Goal: Task Accomplishment & Management: Use online tool/utility

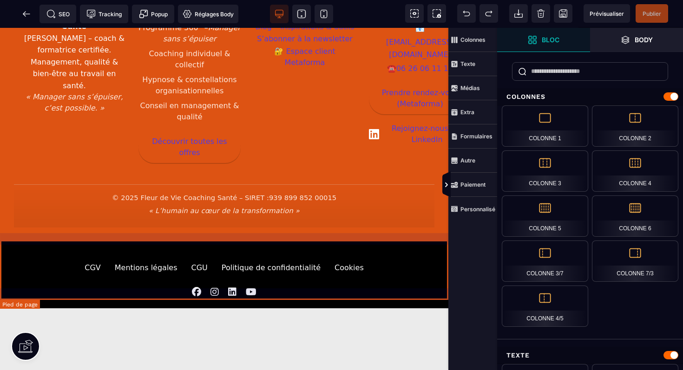
scroll to position [1705, 0]
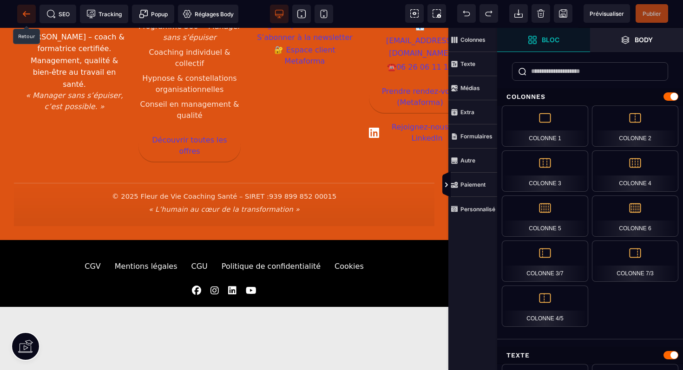
click at [27, 16] on icon at bounding box center [26, 13] width 9 height 9
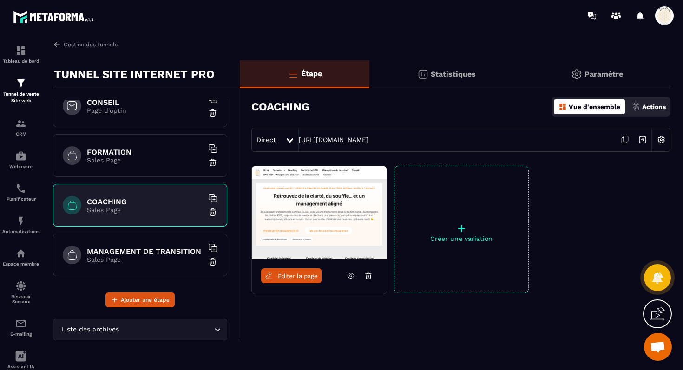
scroll to position [165, 0]
click at [171, 252] on h6 "MANAGEMENT DE TRANSITION" at bounding box center [145, 251] width 116 height 9
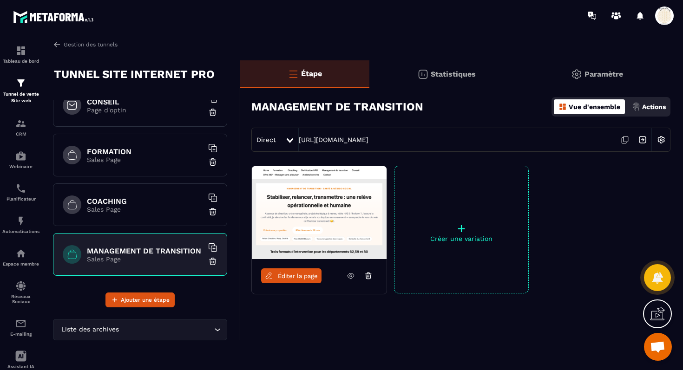
click at [290, 277] on span "Éditer la page" at bounding box center [298, 276] width 40 height 7
